Goal: Navigation & Orientation: Find specific page/section

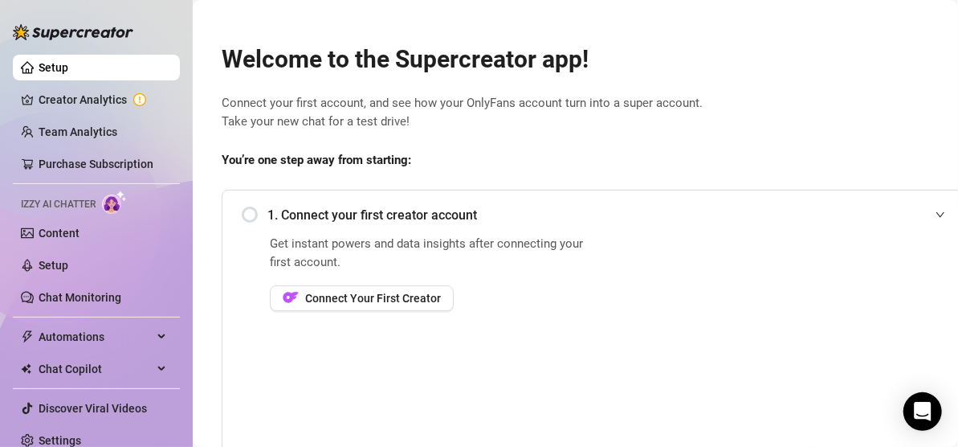
click at [567, 343] on div "Get instant powers and data insights after connecting your first account. Conne…" at bounding box center [432, 346] width 324 height 225
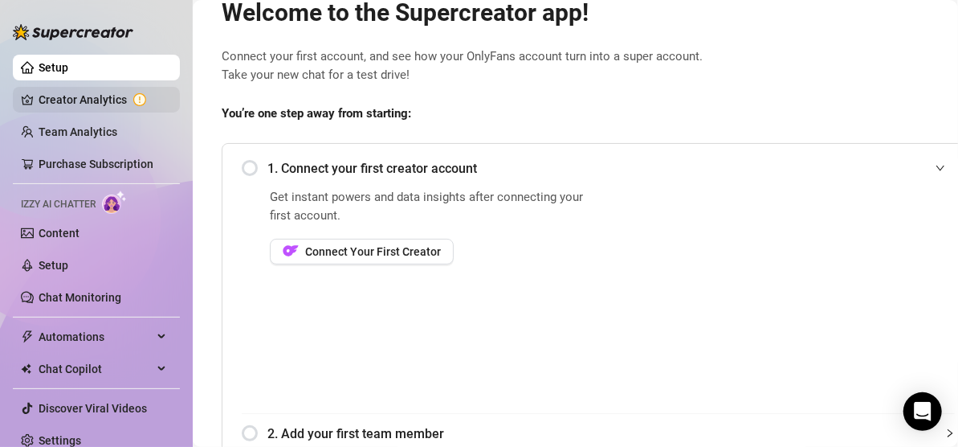
click at [104, 99] on link "Creator Analytics" at bounding box center [103, 100] width 128 height 26
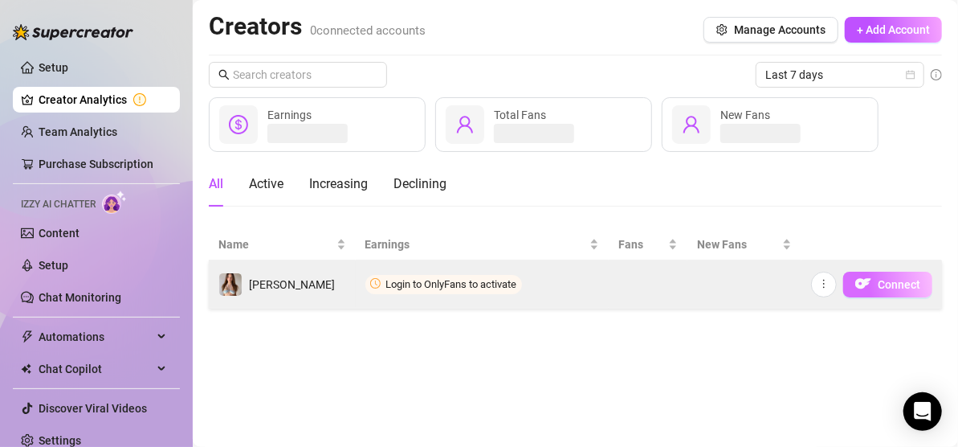
click at [883, 287] on span "Connect" at bounding box center [899, 284] width 43 height 13
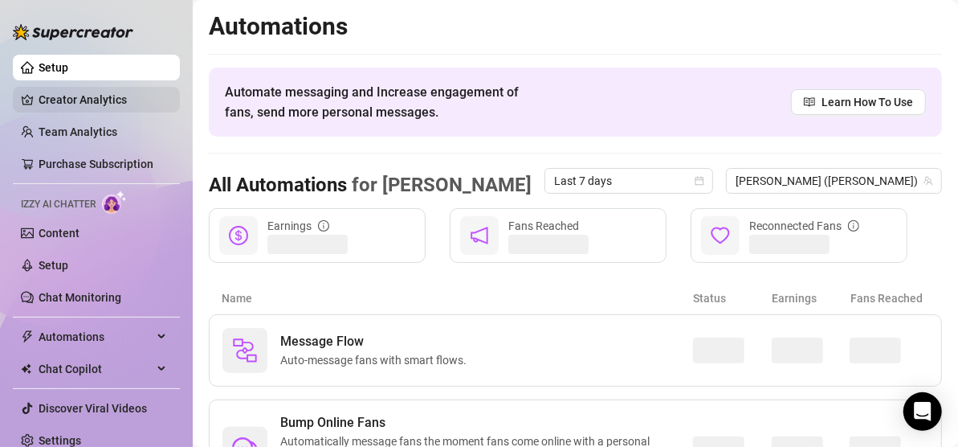
click at [80, 106] on link "Creator Analytics" at bounding box center [103, 100] width 128 height 26
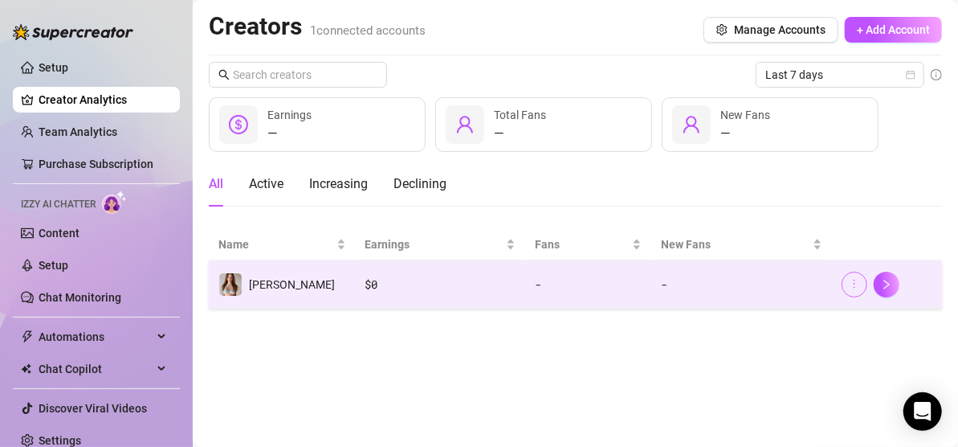
click at [855, 291] on button "button" at bounding box center [855, 284] width 26 height 26
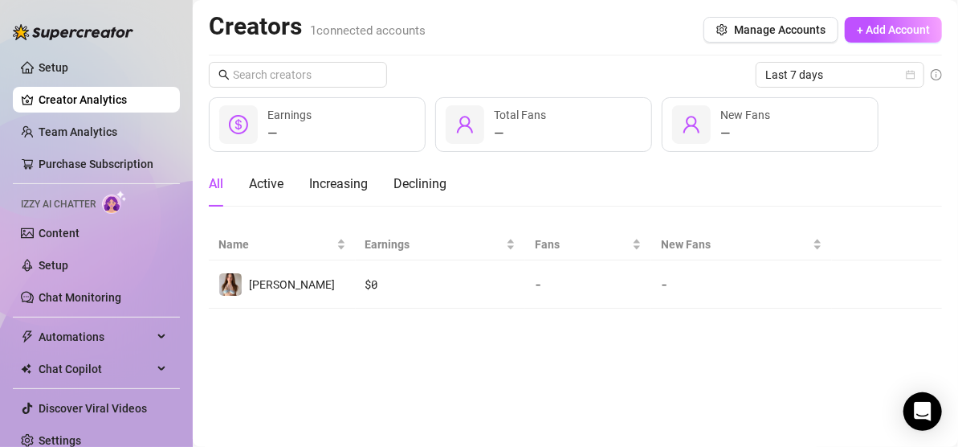
click at [630, 387] on main "Creators 1 connected accounts Manage Accounts + Add Account Last 7 days — Earni…" at bounding box center [575, 223] width 765 height 447
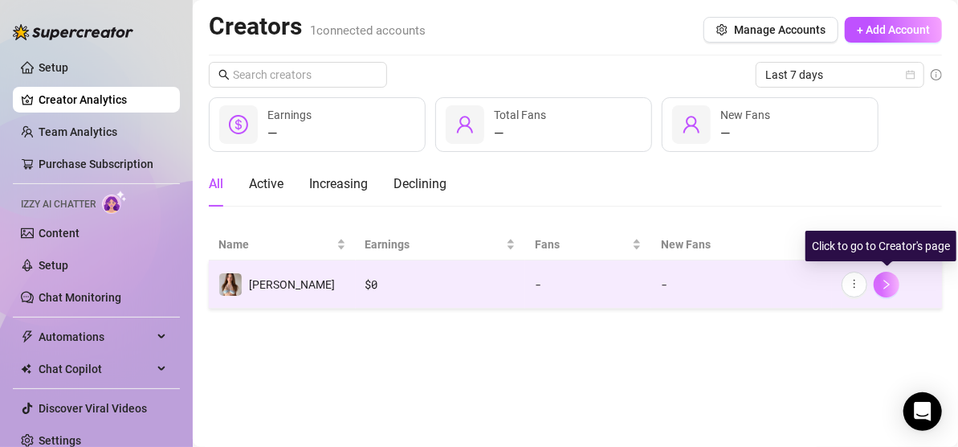
click at [892, 283] on icon "right" at bounding box center [886, 284] width 11 height 11
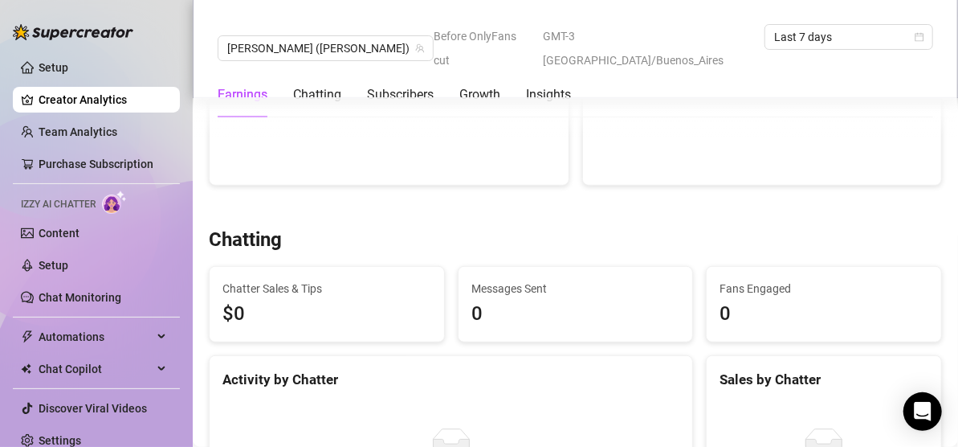
scroll to position [373, 0]
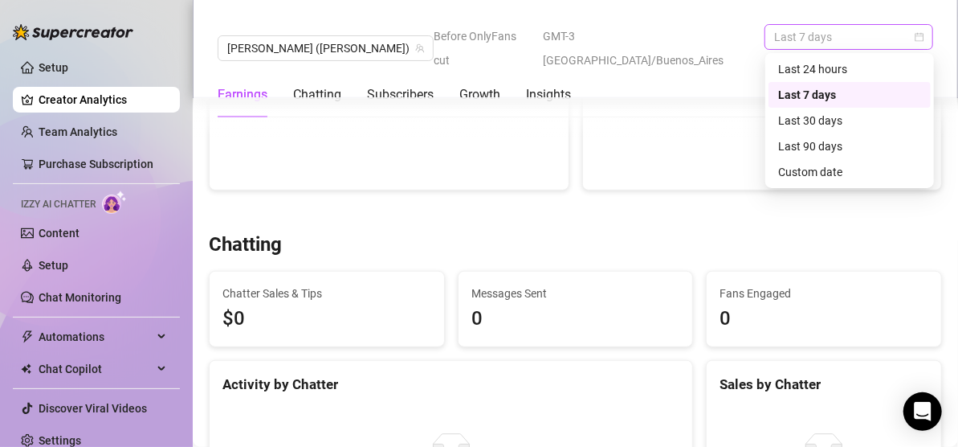
click at [858, 42] on span "Last 7 days" at bounding box center [848, 37] width 149 height 24
click at [838, 148] on div "Last 90 days" at bounding box center [849, 146] width 143 height 18
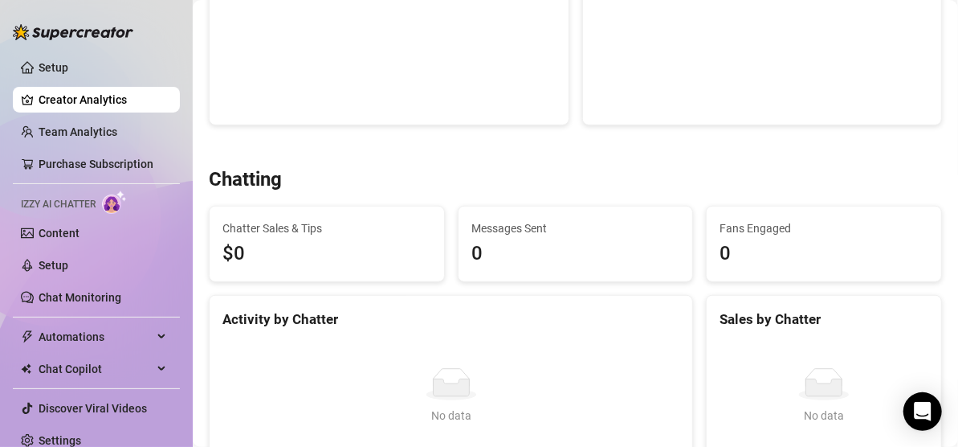
scroll to position [0, 0]
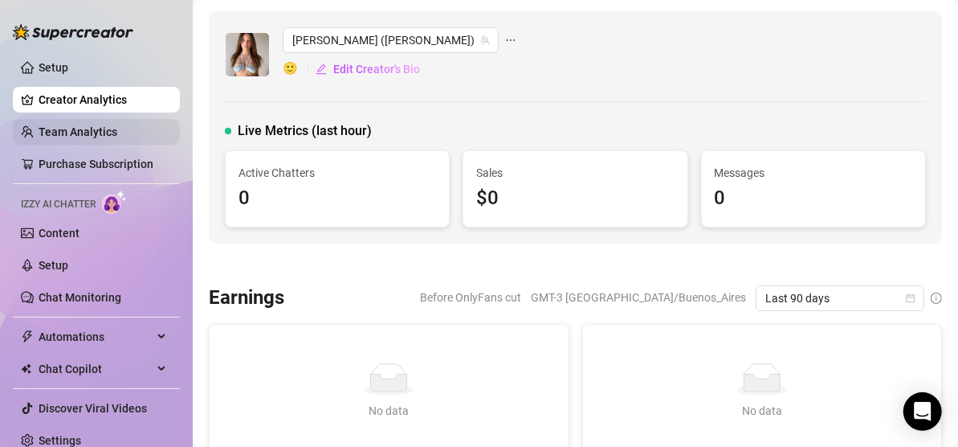
click at [88, 125] on link "Team Analytics" at bounding box center [78, 131] width 79 height 13
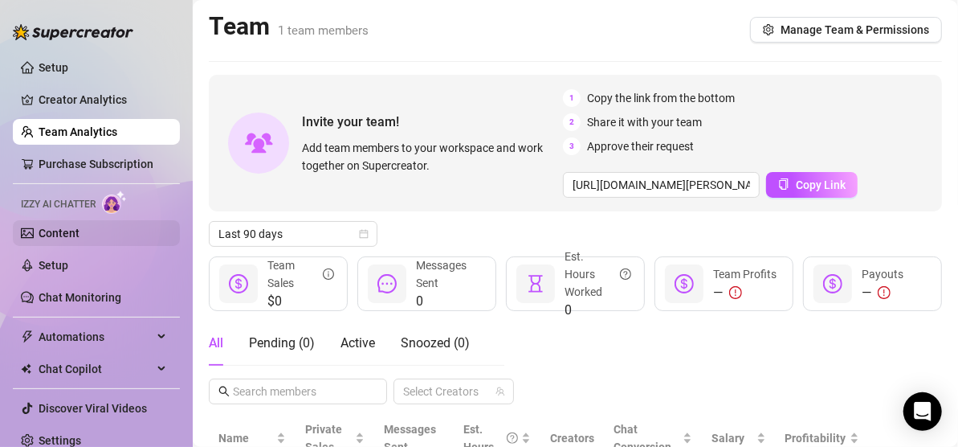
click at [80, 239] on link "Content" at bounding box center [59, 232] width 41 height 13
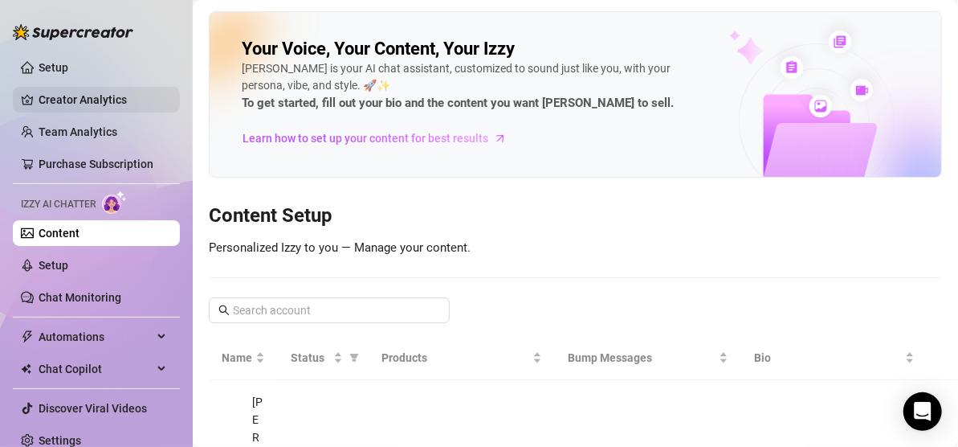
click at [112, 108] on link "Creator Analytics" at bounding box center [103, 100] width 128 height 26
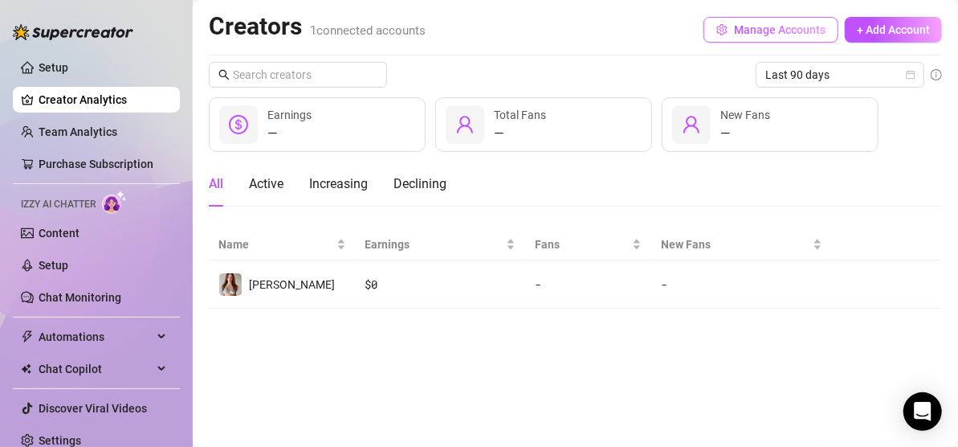
click at [814, 22] on button "Manage Accounts" at bounding box center [770, 30] width 135 height 26
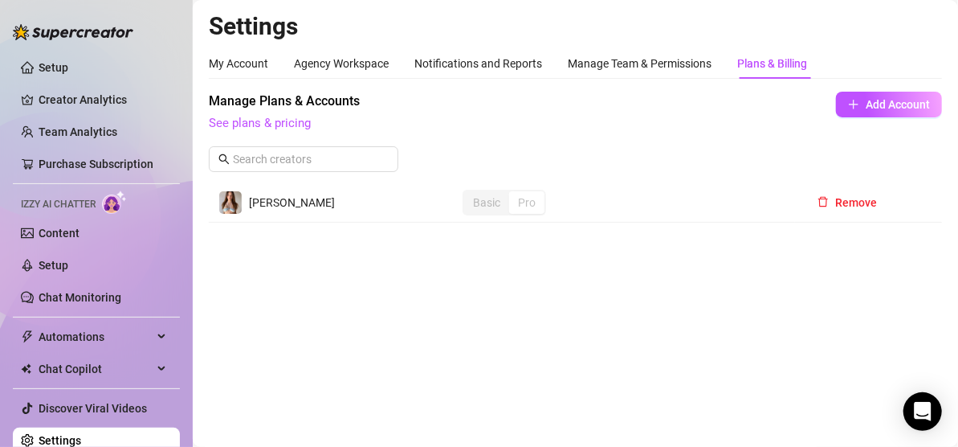
scroll to position [12, 0]
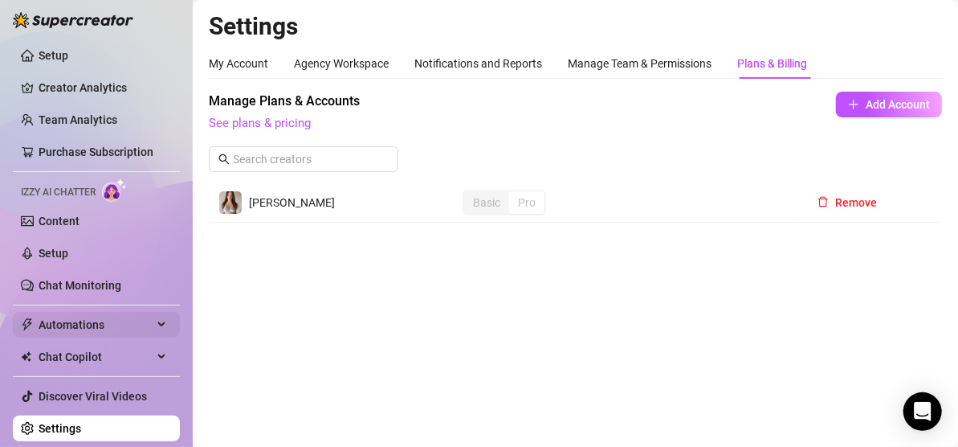
click at [146, 318] on div "Automations" at bounding box center [96, 325] width 167 height 26
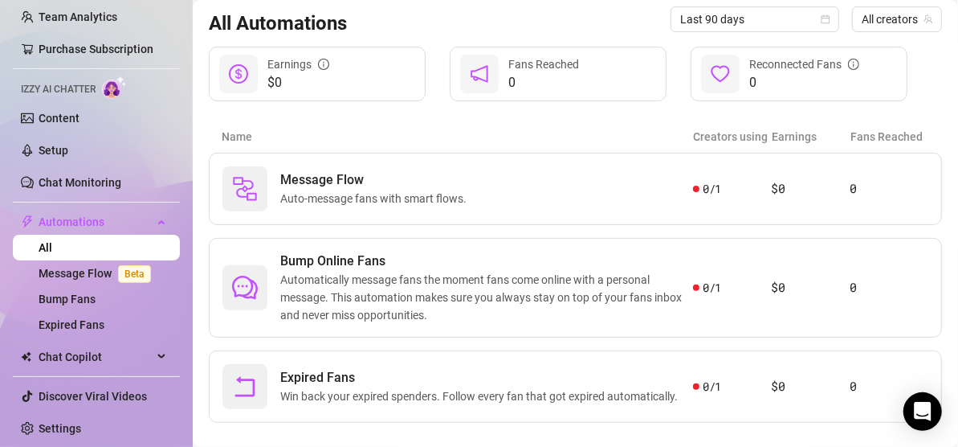
scroll to position [193, 0]
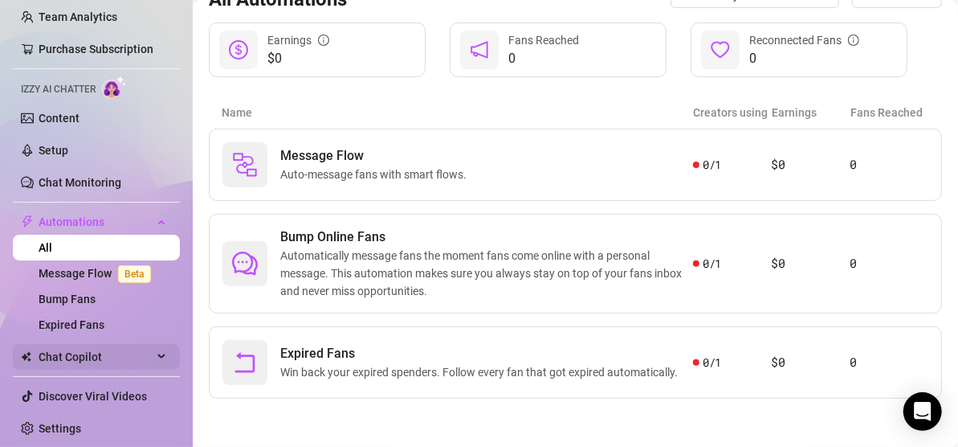
click at [149, 364] on div "Chat Copilot" at bounding box center [96, 357] width 167 height 26
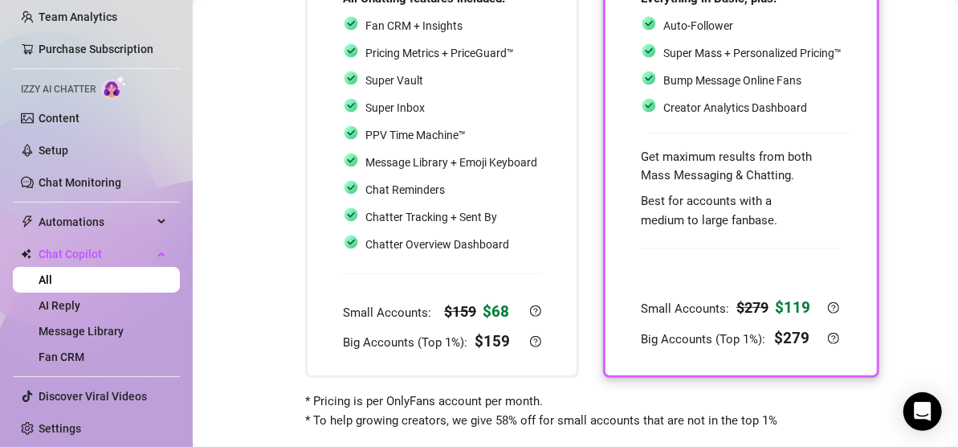
scroll to position [226, 0]
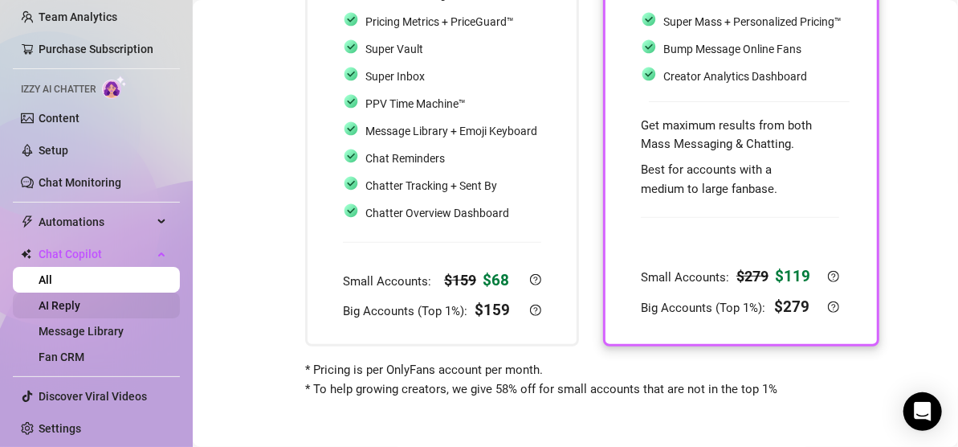
click at [80, 306] on link "AI Reply" at bounding box center [60, 305] width 42 height 13
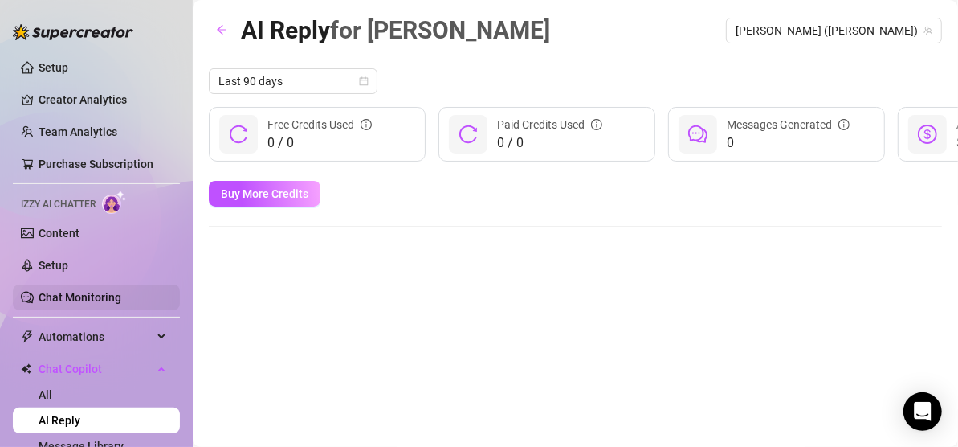
drag, startPoint x: 74, startPoint y: 282, endPoint x: 73, endPoint y: 292, distance: 9.7
click at [73, 292] on ul "Setup Creator Analytics Team Analytics Purchase Subscription Izzy AI Chatter Co…" at bounding box center [96, 305] width 167 height 514
click at [73, 292] on link "Chat Monitoring" at bounding box center [80, 297] width 83 height 13
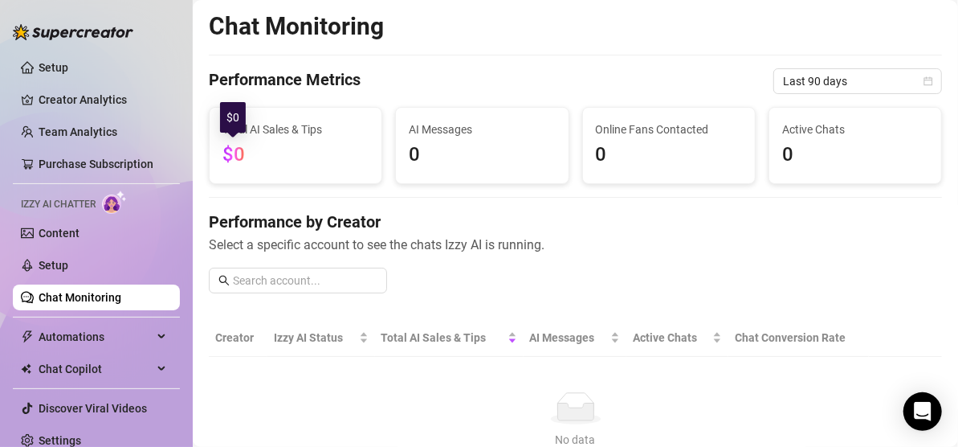
click at [240, 154] on span "$0" at bounding box center [233, 154] width 22 height 22
drag, startPoint x: 240, startPoint y: 154, endPoint x: 285, endPoint y: 163, distance: 45.8
click at [285, 163] on span "$0" at bounding box center [295, 155] width 146 height 31
click at [68, 74] on link "Setup" at bounding box center [54, 67] width 30 height 13
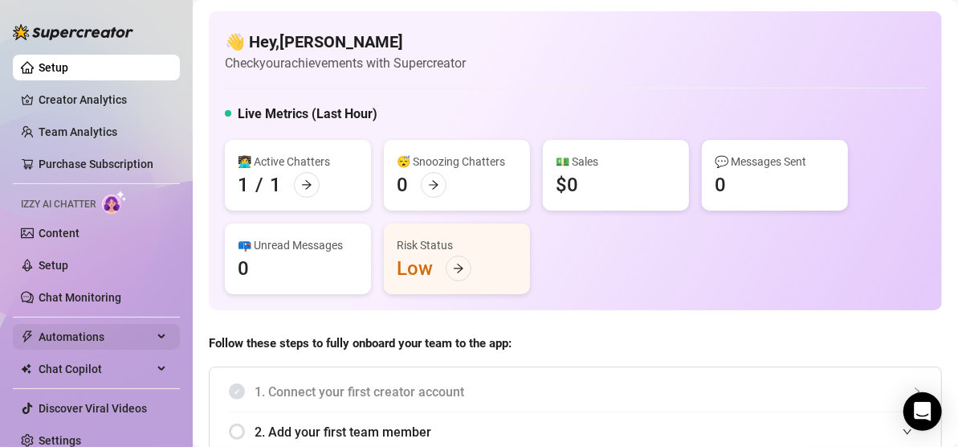
click at [128, 331] on span "Automations" at bounding box center [96, 337] width 114 height 26
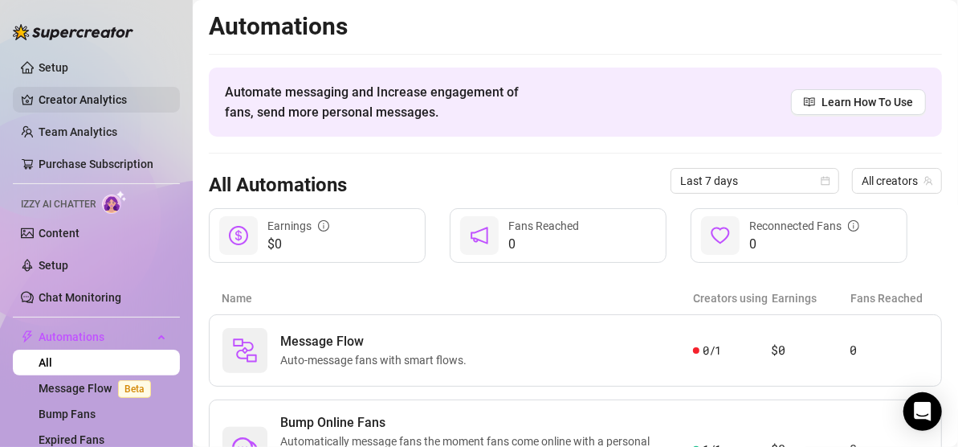
click at [112, 92] on link "Creator Analytics" at bounding box center [103, 100] width 128 height 26
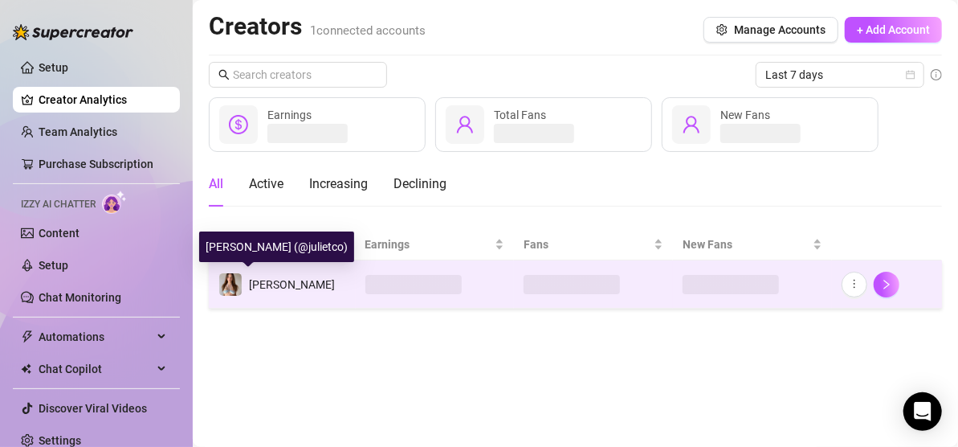
click at [269, 289] on span "[PERSON_NAME]" at bounding box center [292, 284] width 86 height 13
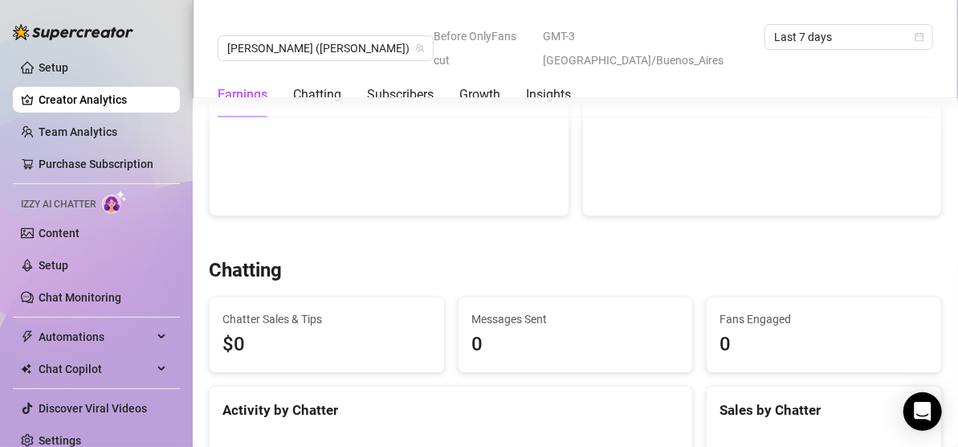
scroll to position [708, 0]
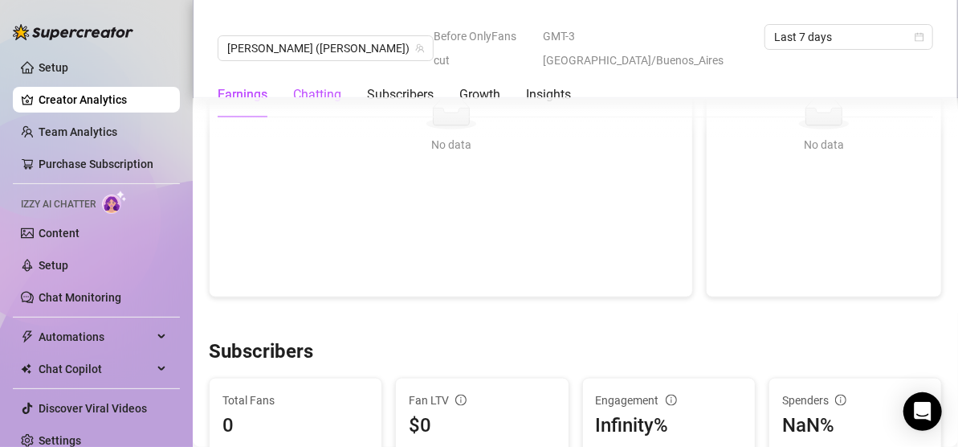
click at [321, 85] on div "Chatting" at bounding box center [317, 94] width 48 height 19
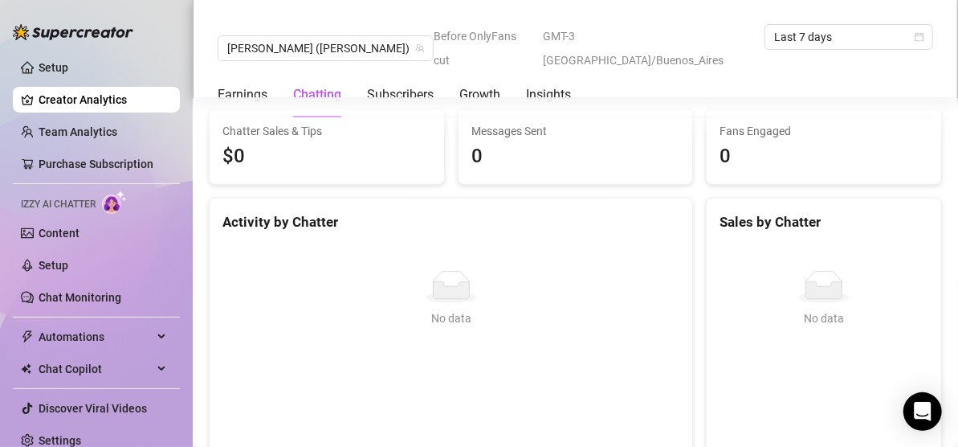
scroll to position [496, 0]
